Goal: Information Seeking & Learning: Learn about a topic

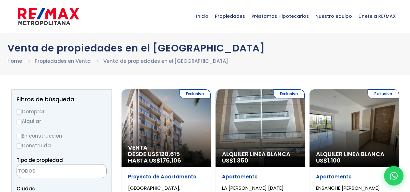
select select
click at [30, 114] on label "Comprar" at bounding box center [62, 112] width 90 height 8
click at [22, 114] on input "Comprar" at bounding box center [19, 112] width 5 height 5
radio input "true"
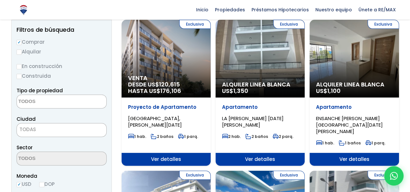
scroll to position [72, 0]
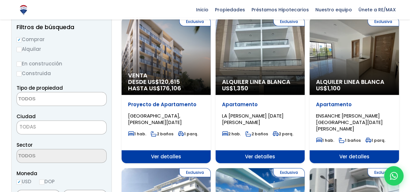
click at [19, 72] on input "Construida" at bounding box center [19, 73] width 5 height 5
radio input "true"
click at [18, 62] on input "En construcción" at bounding box center [19, 64] width 5 height 5
radio input "true"
click at [58, 98] on textarea "Search" at bounding box center [48, 99] width 63 height 14
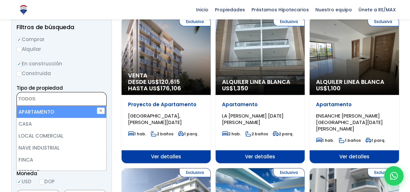
click at [44, 111] on li "APARTAMENTO" at bounding box center [62, 112] width 90 height 12
select select "apartment"
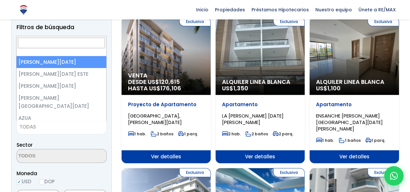
click at [37, 129] on span "TODAS" at bounding box center [62, 127] width 90 height 9
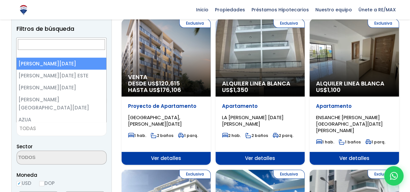
select select "1"
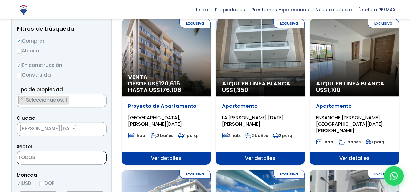
click at [53, 158] on textarea "Search" at bounding box center [48, 158] width 63 height 14
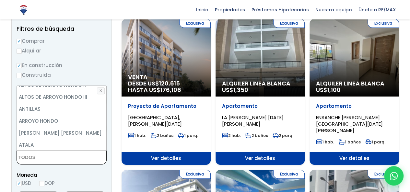
scroll to position [119, 0]
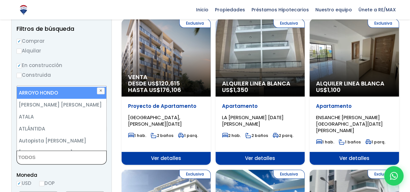
click at [60, 97] on li "ARROYO HONDO" at bounding box center [62, 93] width 90 height 12
select select "98"
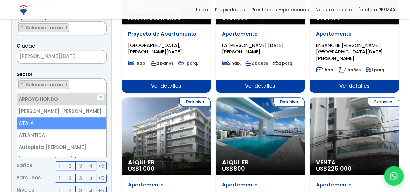
scroll to position [171, 0]
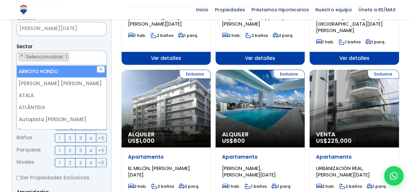
click at [62, 72] on li "ARROYO HONDO" at bounding box center [62, 72] width 90 height 12
click at [42, 70] on li "ARROYO HONDO" at bounding box center [62, 72] width 90 height 12
select select "98"
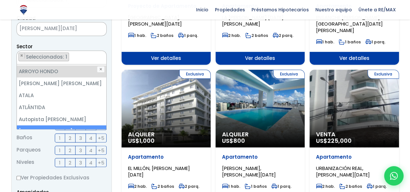
click at [68, 138] on label "2" at bounding box center [70, 138] width 10 height 9
click at [0, 0] on input "2" at bounding box center [0, 0] width 0 height 0
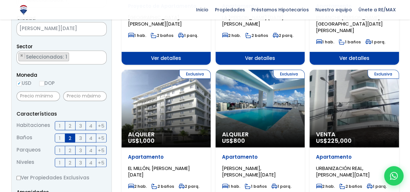
click at [68, 152] on label "2" at bounding box center [70, 150] width 10 height 9
click at [0, 0] on input "2" at bounding box center [0, 0] width 0 height 0
click at [80, 161] on span "3" at bounding box center [80, 163] width 3 height 8
click at [0, 0] on input "3" at bounding box center [0, 0] width 0 height 0
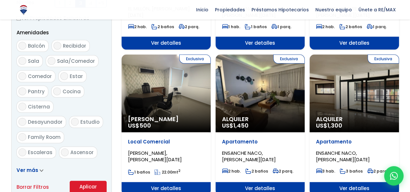
scroll to position [349, 0]
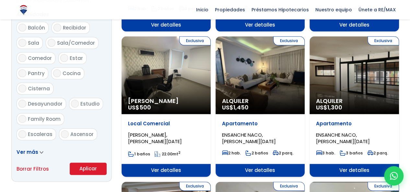
click at [87, 167] on button "Aplicar" at bounding box center [88, 169] width 37 height 12
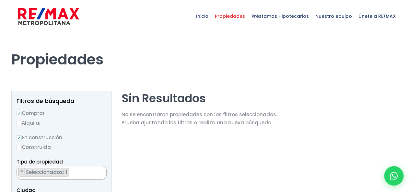
scroll to position [73, 0]
select select "98"
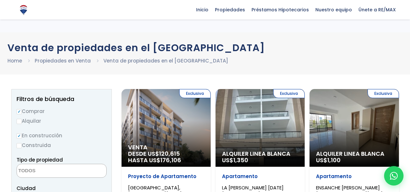
select select "1"
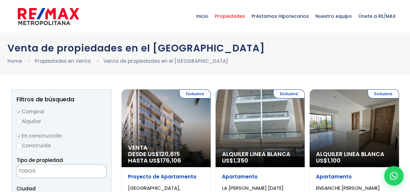
click at [232, 18] on span "Propiedades" at bounding box center [230, 15] width 37 height 19
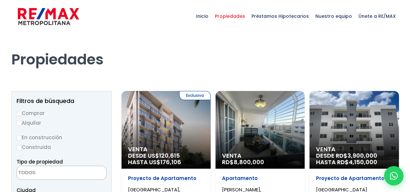
select select
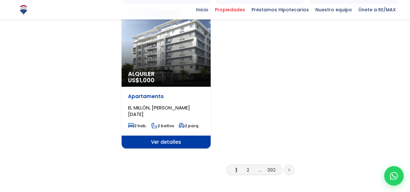
scroll to position [827, 0]
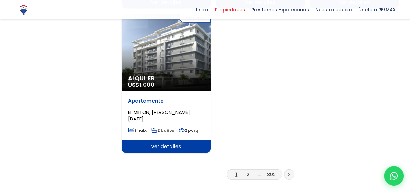
click at [287, 170] on link at bounding box center [289, 175] width 10 height 10
click at [249, 171] on link "2" at bounding box center [248, 174] width 3 height 7
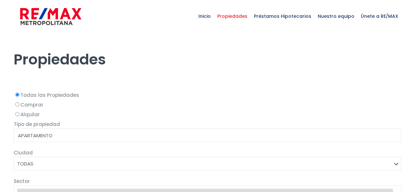
select select
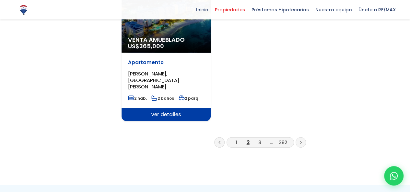
scroll to position [887, 0]
